Goal: Book appointment/travel/reservation

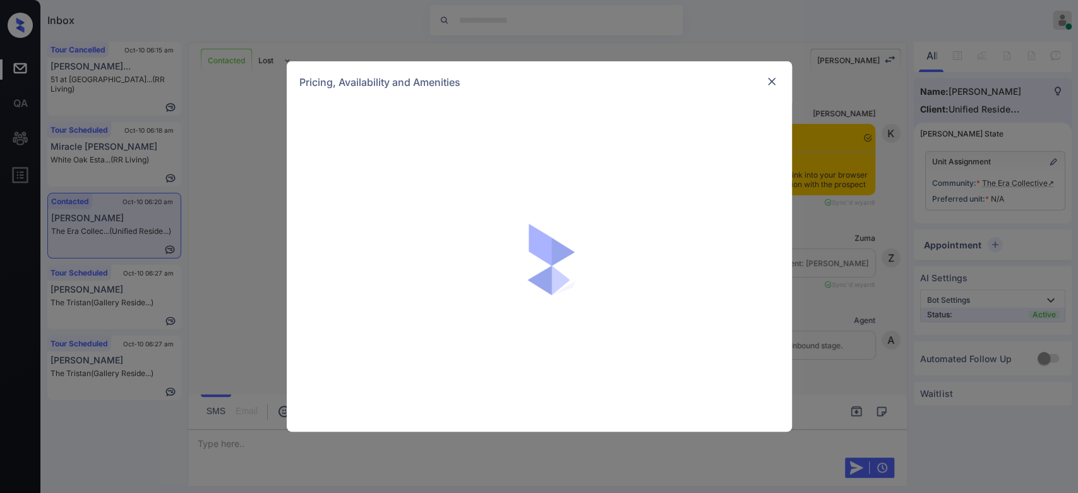
scroll to position [1291, 0]
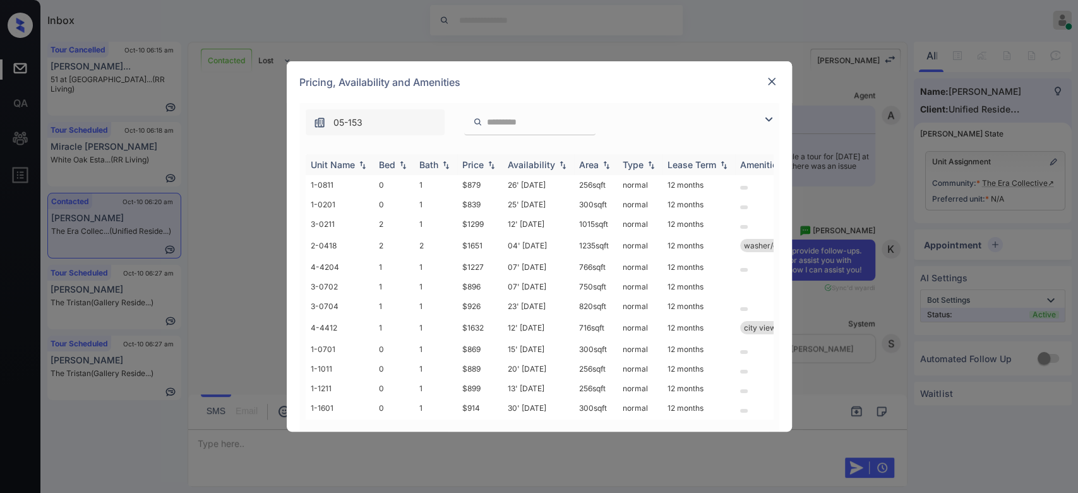
click at [480, 164] on div "Price" at bounding box center [472, 164] width 21 height 11
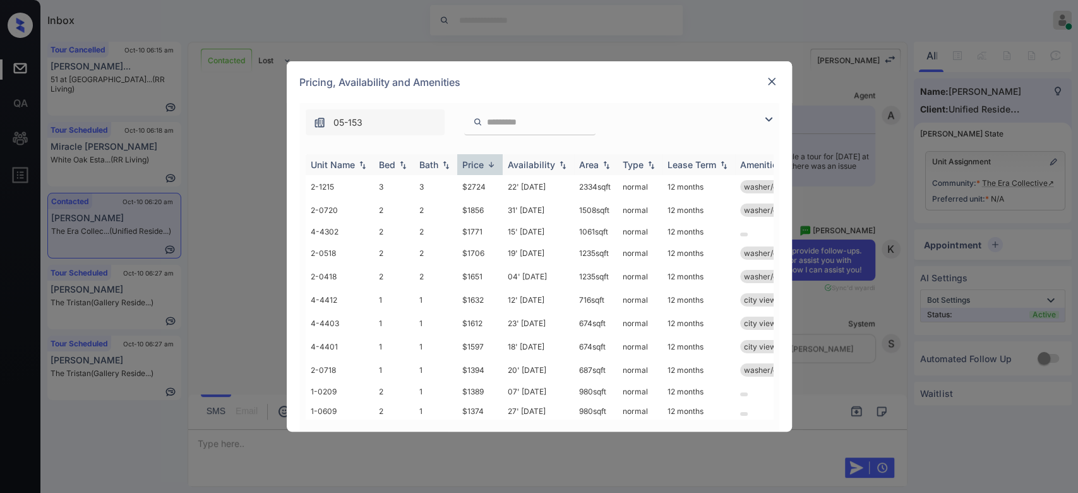
click at [480, 164] on div "Price" at bounding box center [472, 164] width 21 height 11
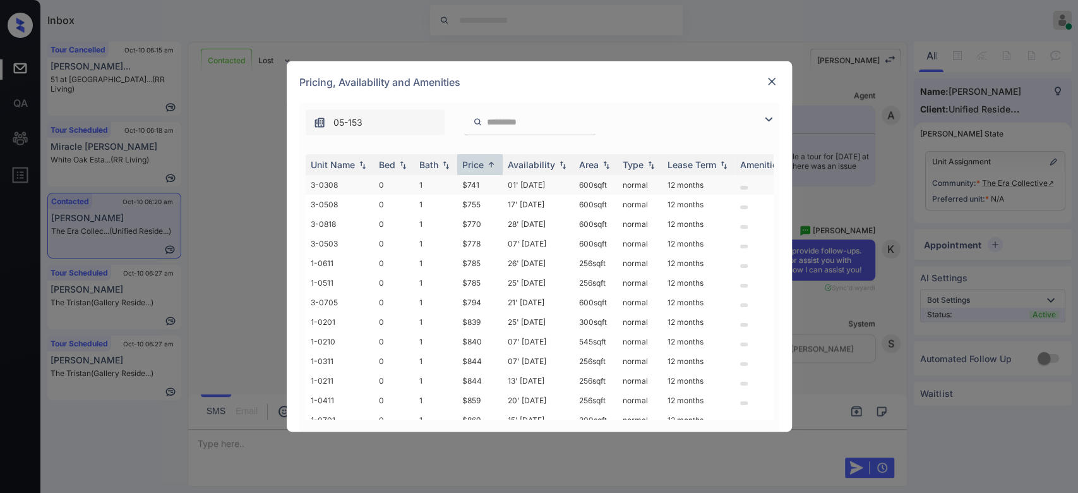
click at [475, 184] on td "$741" at bounding box center [479, 185] width 45 height 20
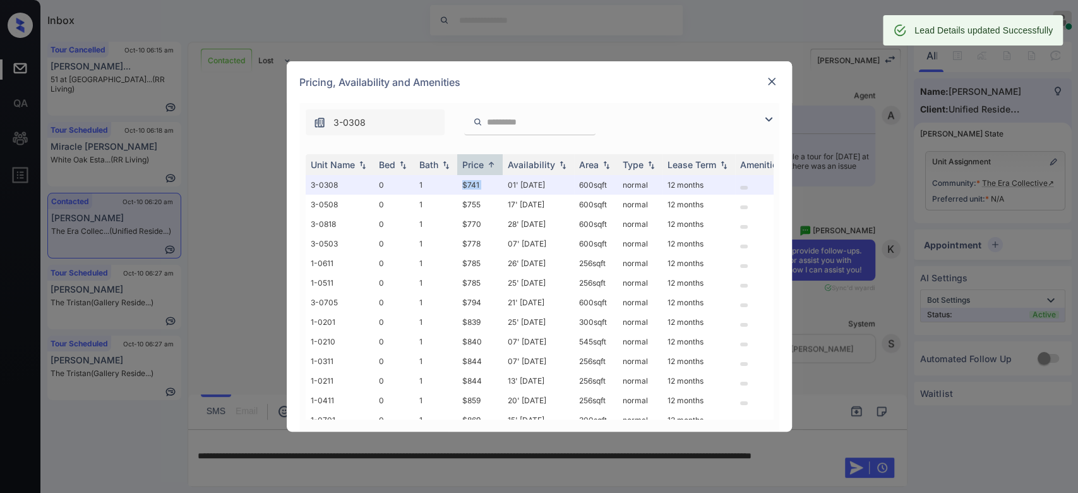
click at [774, 82] on img at bounding box center [772, 81] width 13 height 13
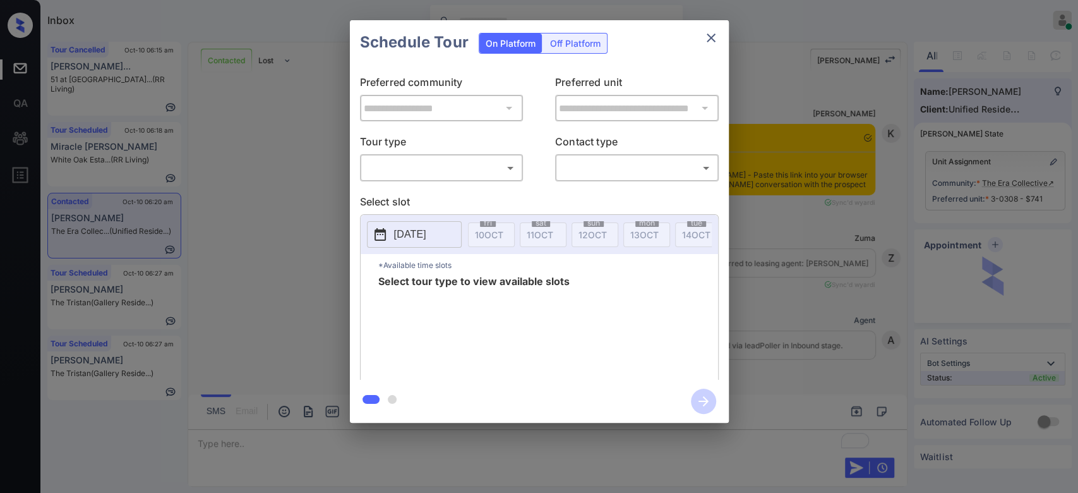
scroll to position [2851, 0]
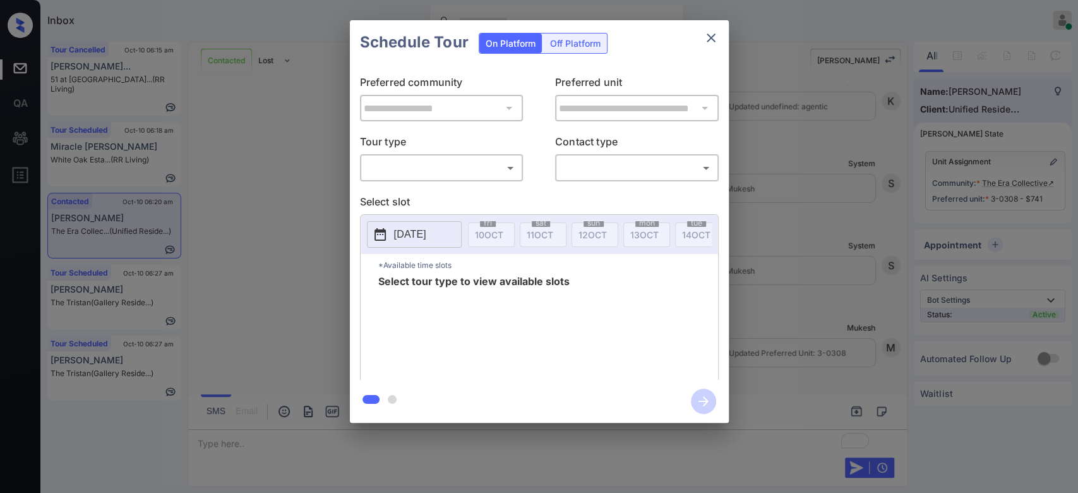
click at [423, 160] on body "Inbox Mukesh Online Set yourself offline Set yourself on break Profile Switch t…" at bounding box center [539, 246] width 1078 height 493
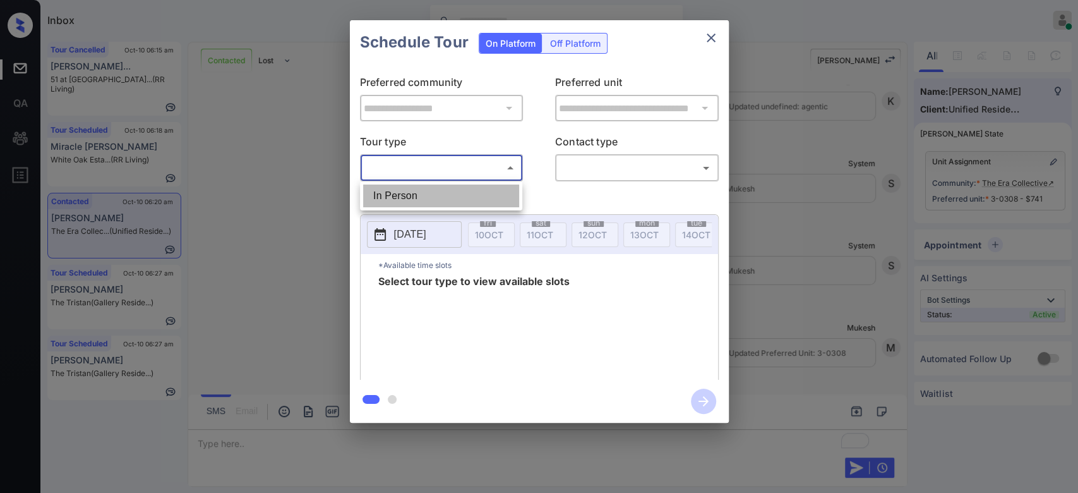
click at [419, 186] on li "In Person" at bounding box center [441, 195] width 156 height 23
type input "********"
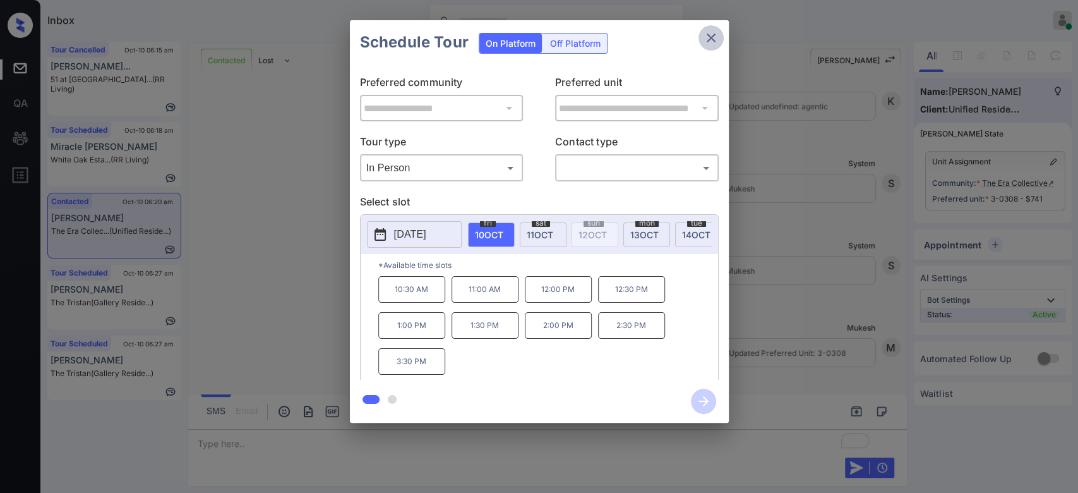
click at [717, 43] on icon "close" at bounding box center [711, 37] width 15 height 15
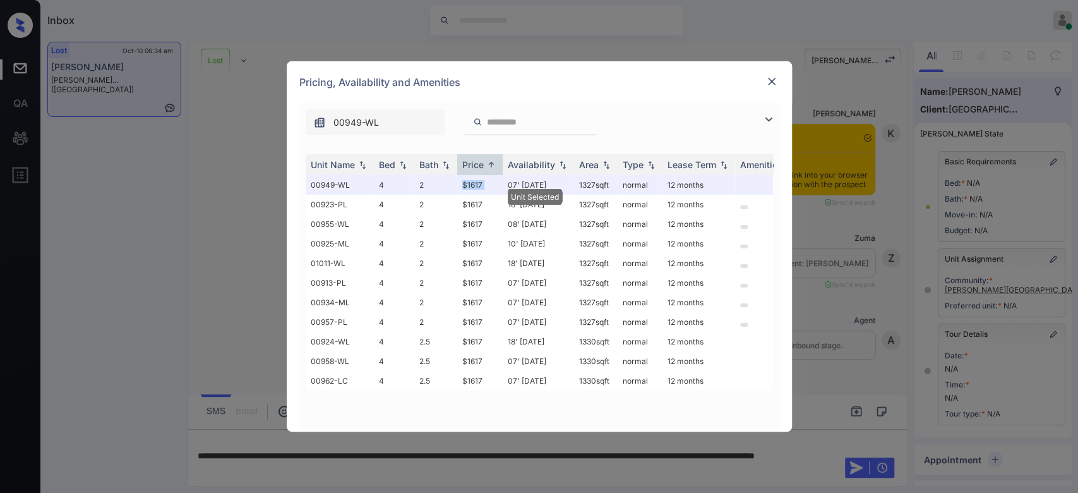
scroll to position [1619, 0]
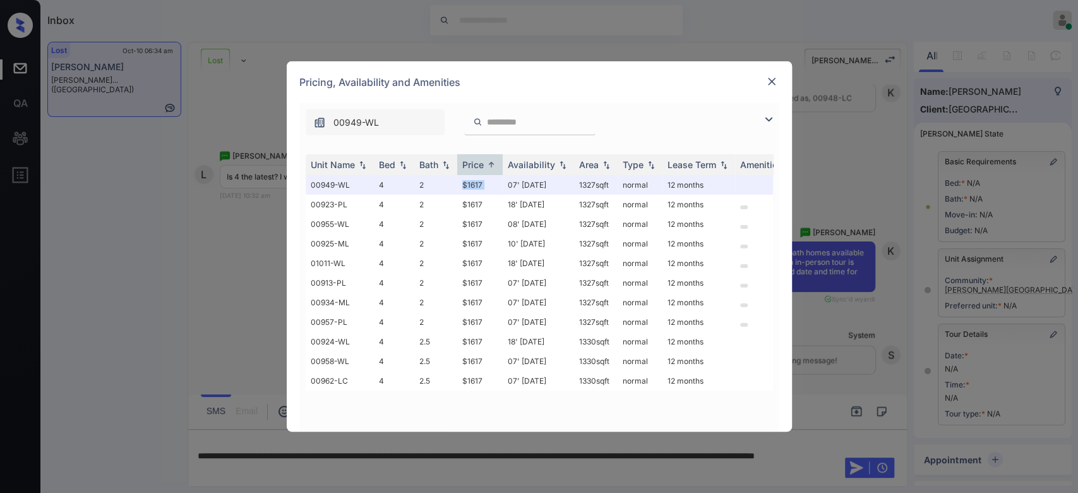
click at [773, 80] on img at bounding box center [772, 81] width 13 height 13
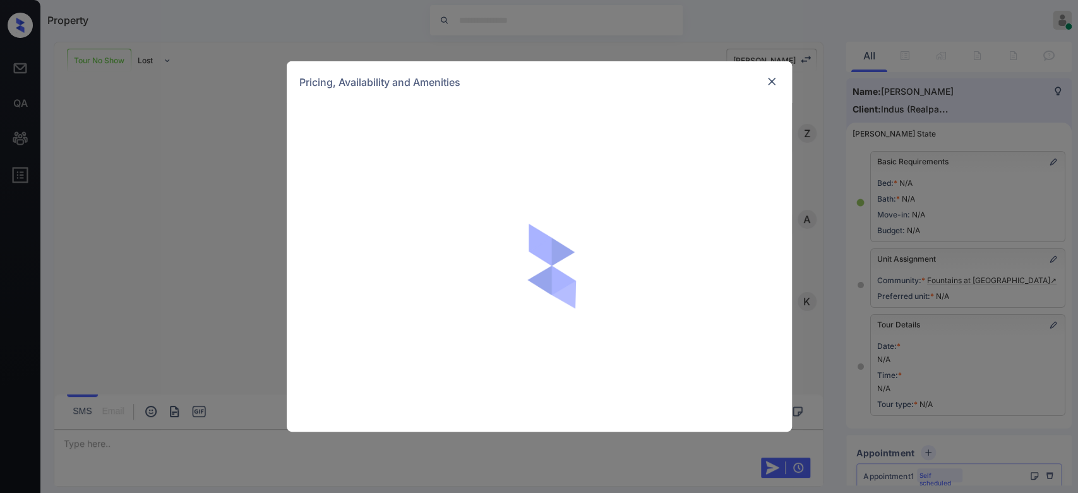
scroll to position [1343, 0]
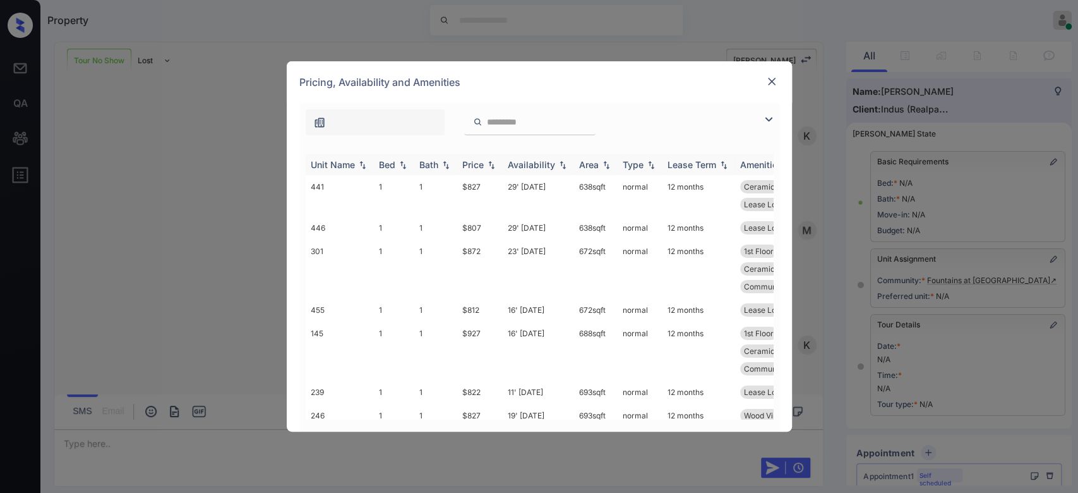
click at [476, 165] on div "Price" at bounding box center [472, 164] width 21 height 11
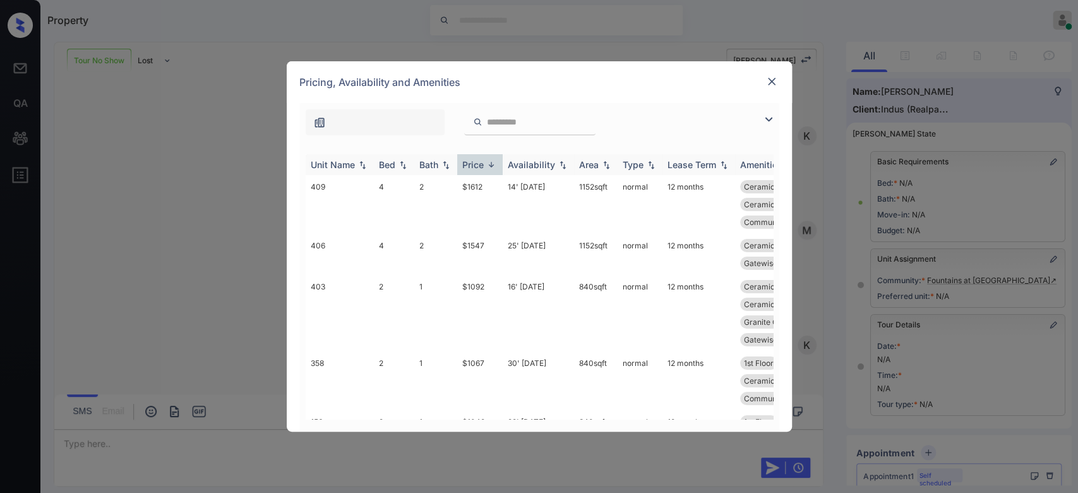
click at [476, 165] on div "Price" at bounding box center [472, 164] width 21 height 11
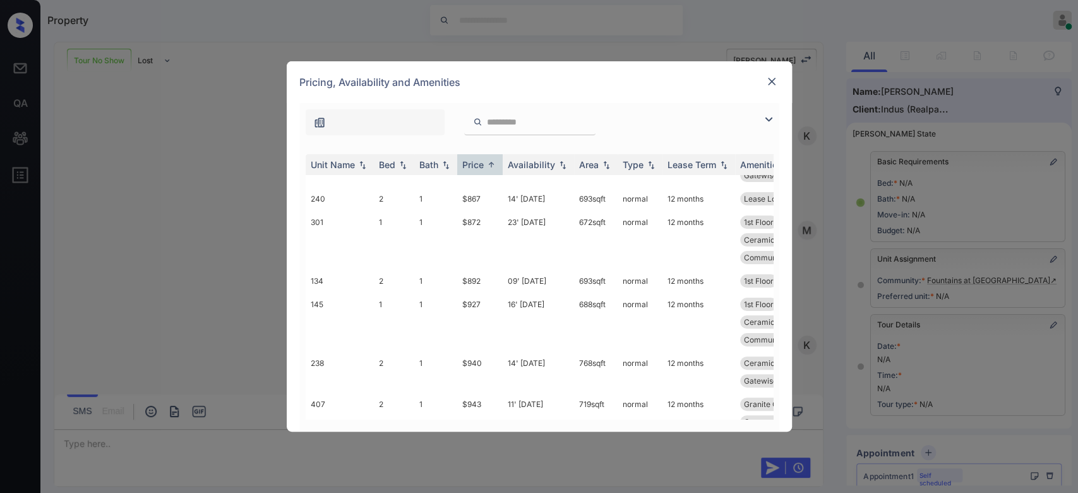
scroll to position [96, 0]
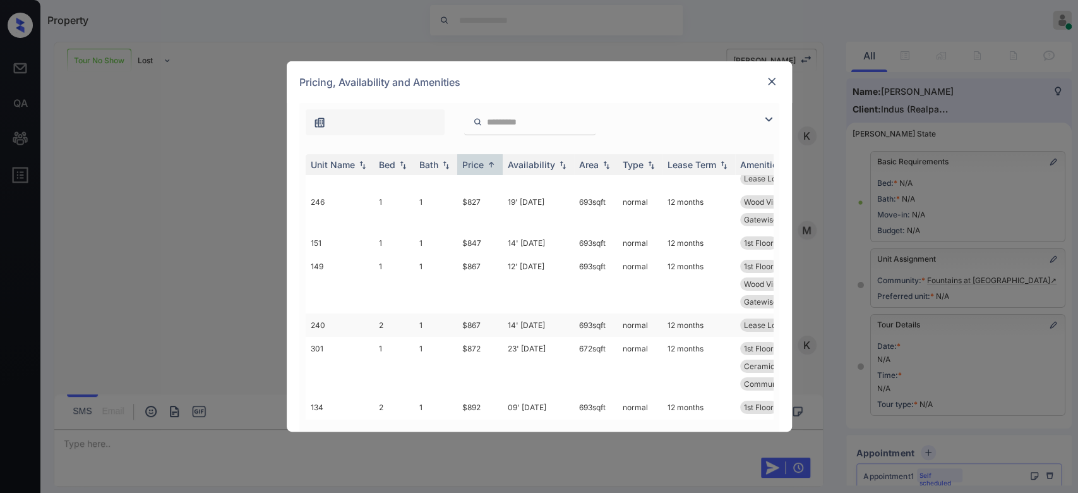
click at [475, 327] on td "$867" at bounding box center [479, 324] width 45 height 23
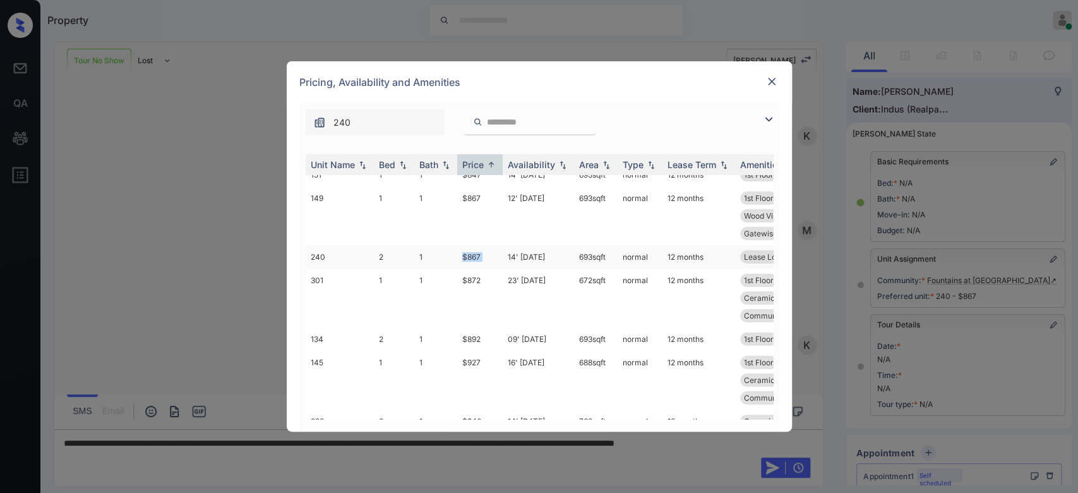
scroll to position [235, 0]
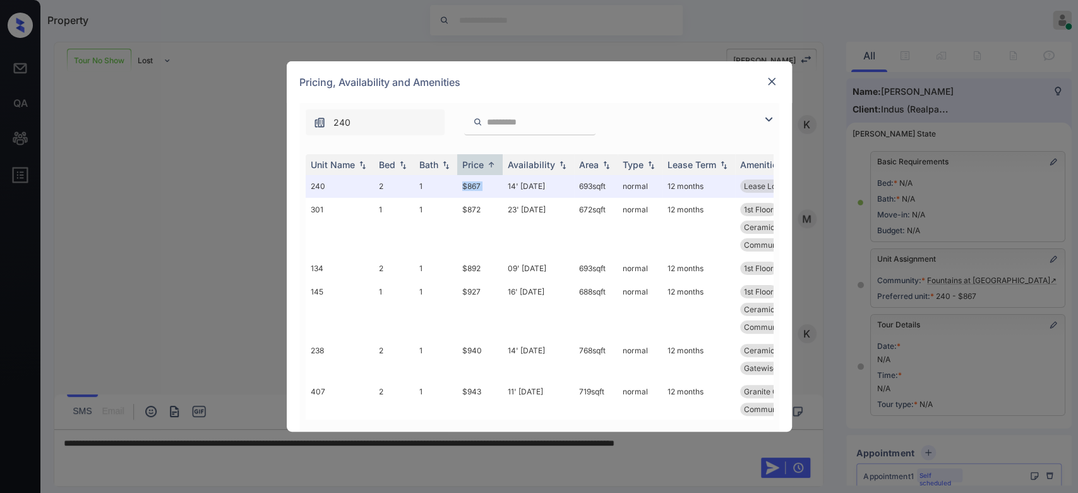
click at [771, 78] on img at bounding box center [772, 81] width 13 height 13
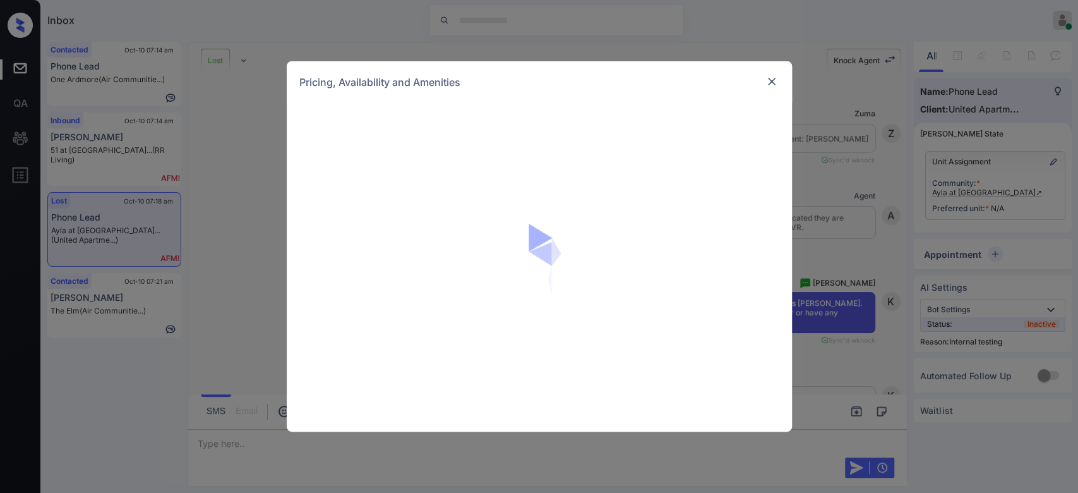
scroll to position [3194, 0]
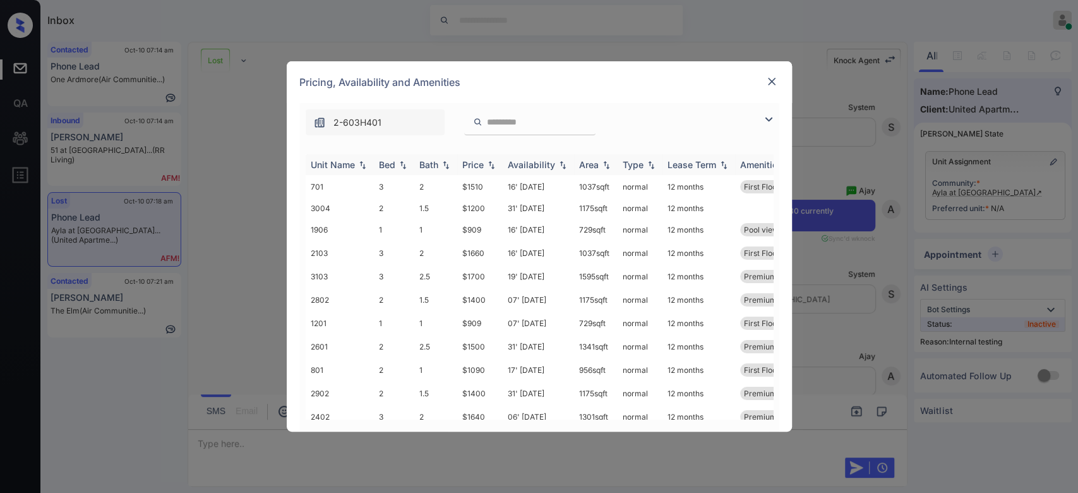
click at [479, 159] on div "Price" at bounding box center [472, 164] width 21 height 11
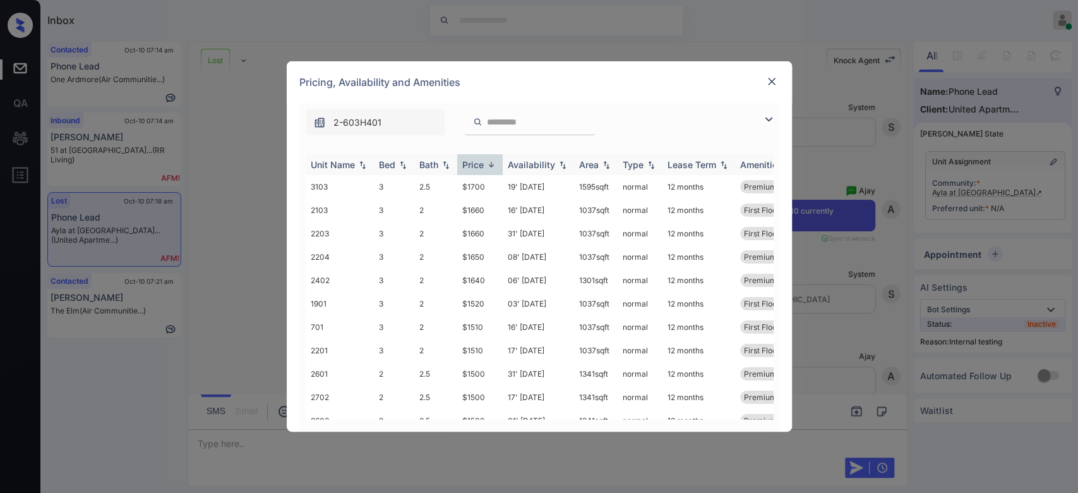
click at [479, 159] on div "Price" at bounding box center [472, 164] width 21 height 11
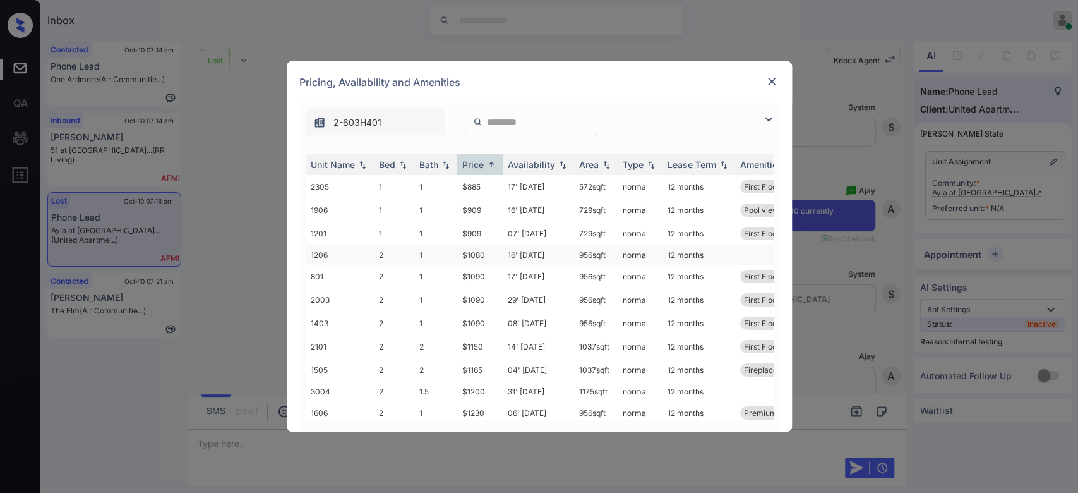
click at [477, 255] on td "$1080" at bounding box center [479, 255] width 45 height 20
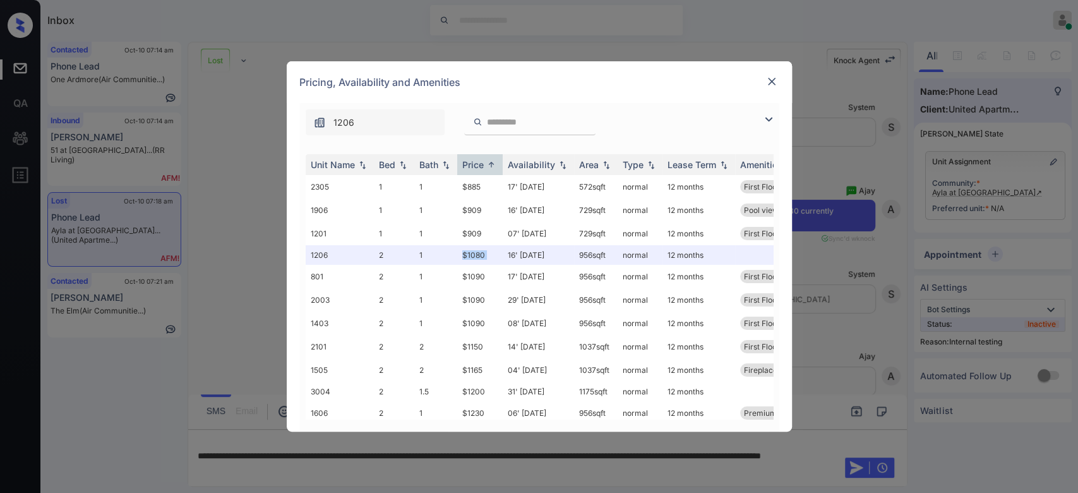
click at [774, 83] on img at bounding box center [772, 81] width 13 height 13
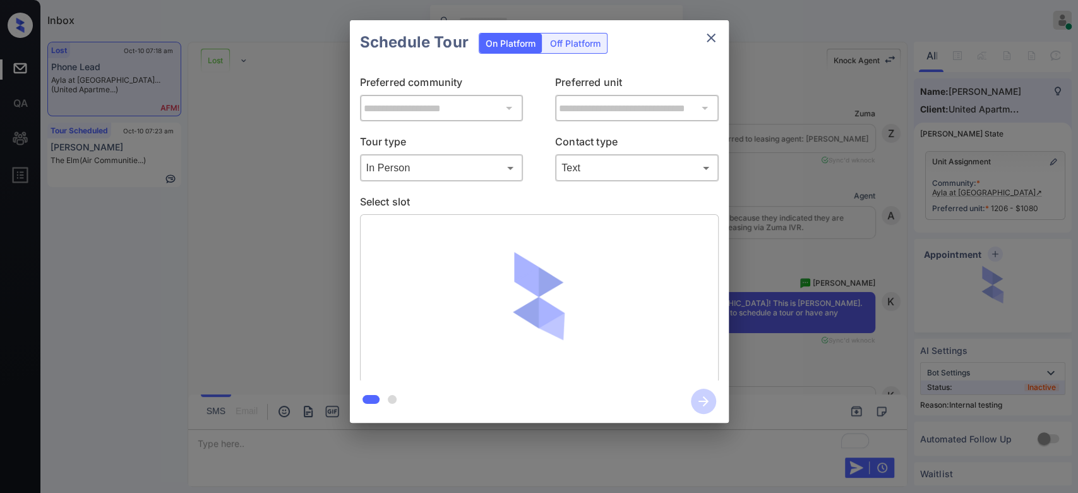
scroll to position [5108, 0]
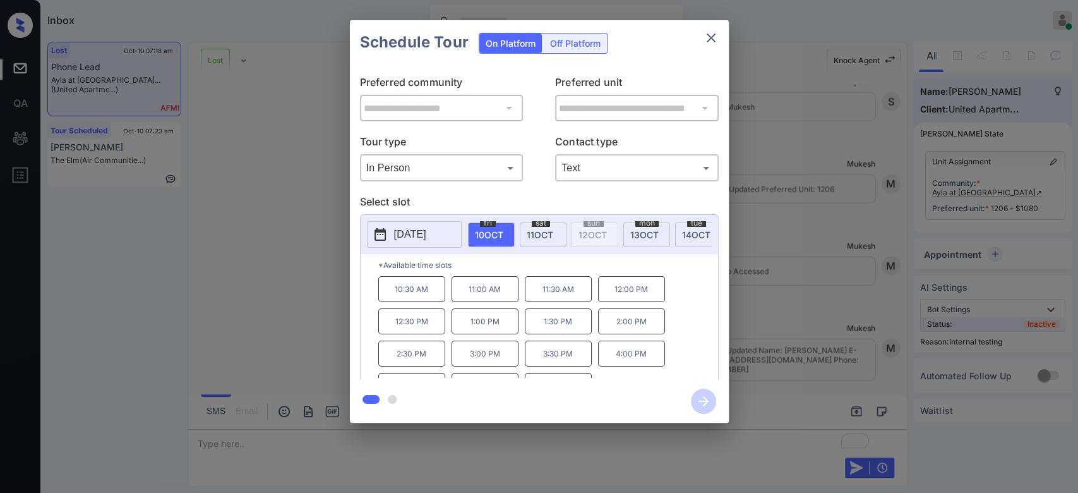
click at [486, 298] on p "11:00 AM" at bounding box center [485, 289] width 67 height 26
click at [709, 401] on icon "button" at bounding box center [703, 400] width 25 height 25
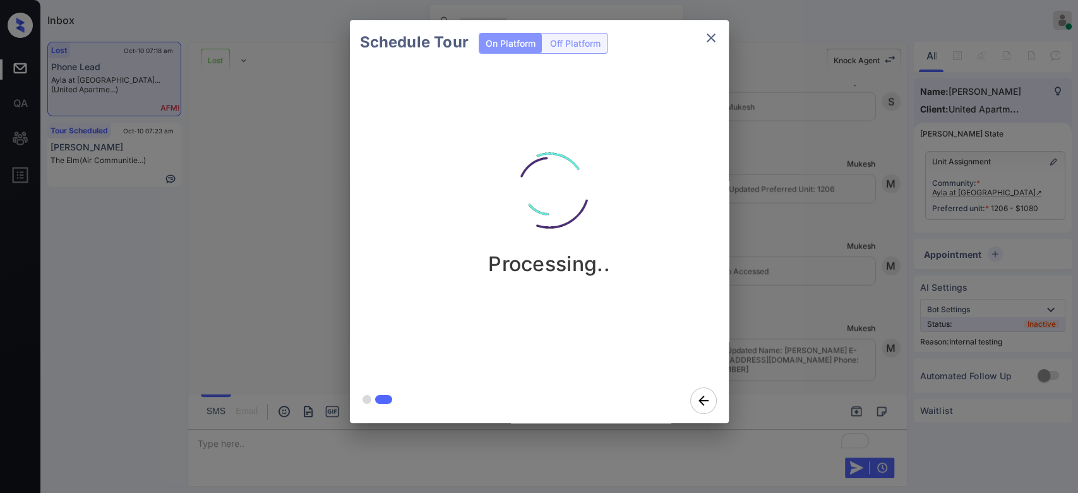
click at [768, 248] on div "Schedule Tour On Platform Off Platform Processing.." at bounding box center [539, 221] width 1078 height 443
